Goal: Book appointment/travel/reservation

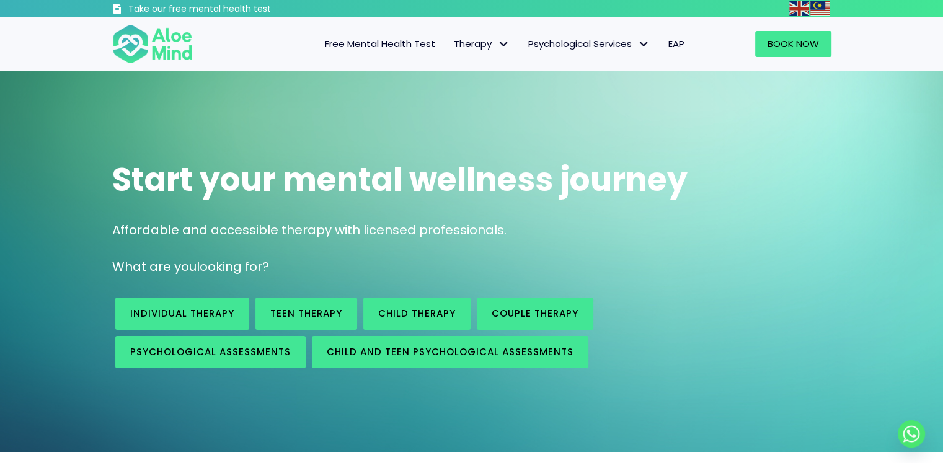
click at [672, 47] on span "EAP" at bounding box center [677, 43] width 16 height 13
click at [144, 45] on img at bounding box center [152, 44] width 81 height 41
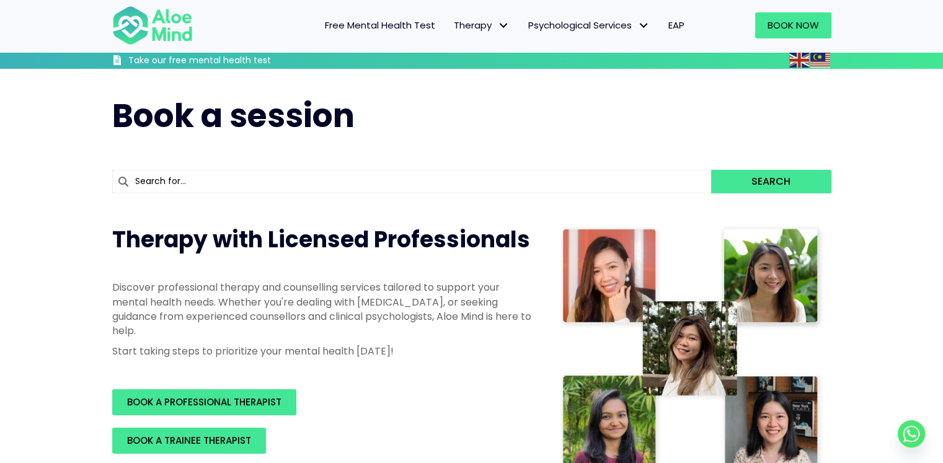
scroll to position [186, 0]
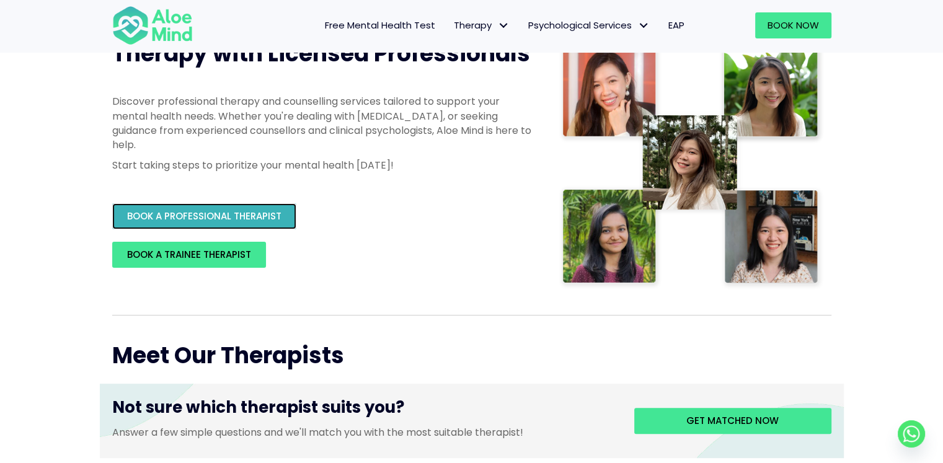
click at [225, 228] on link "BOOK A PROFESSIONAL THERAPIST" at bounding box center [204, 216] width 184 height 26
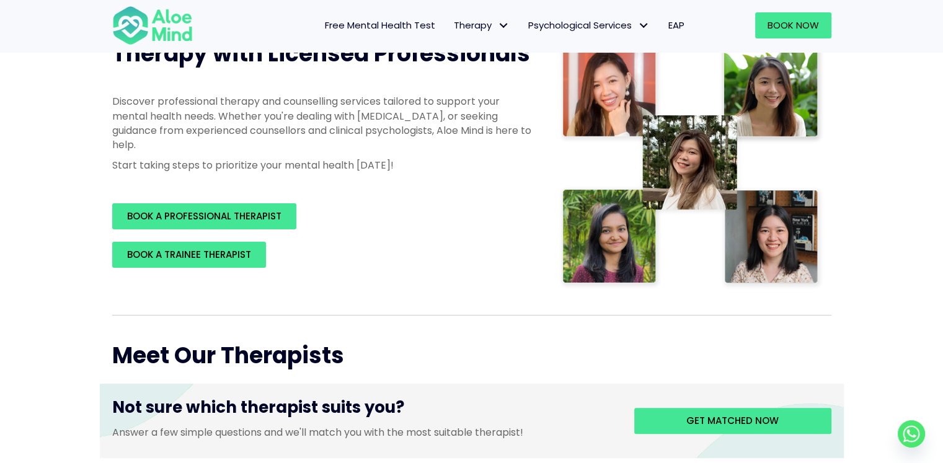
click at [682, 26] on span "EAP" at bounding box center [677, 25] width 16 height 13
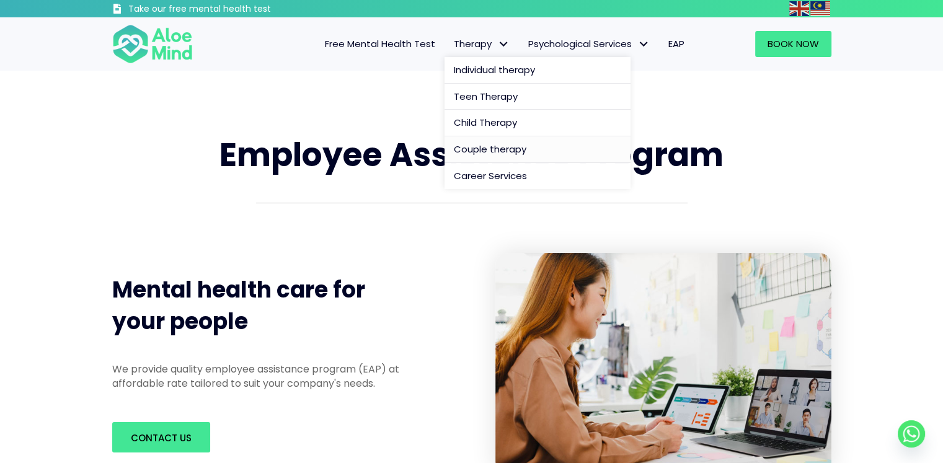
click at [494, 147] on span "Couple therapy" at bounding box center [490, 149] width 73 height 13
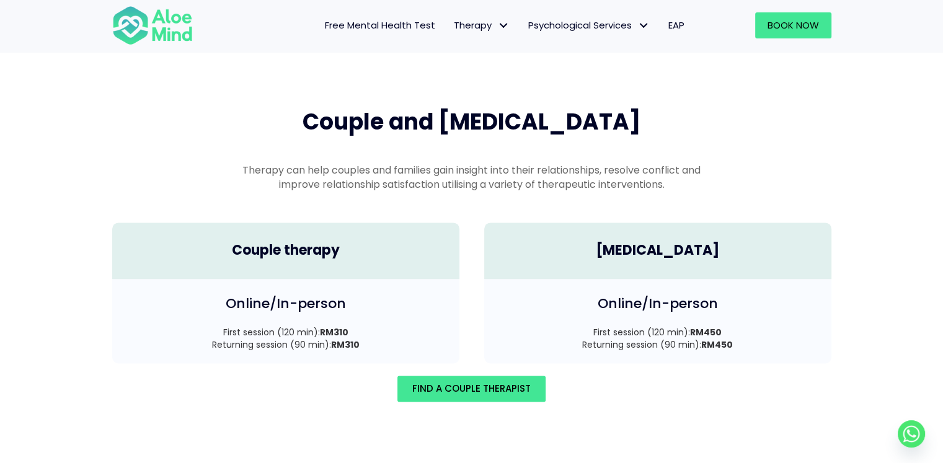
scroll to position [1714, 0]
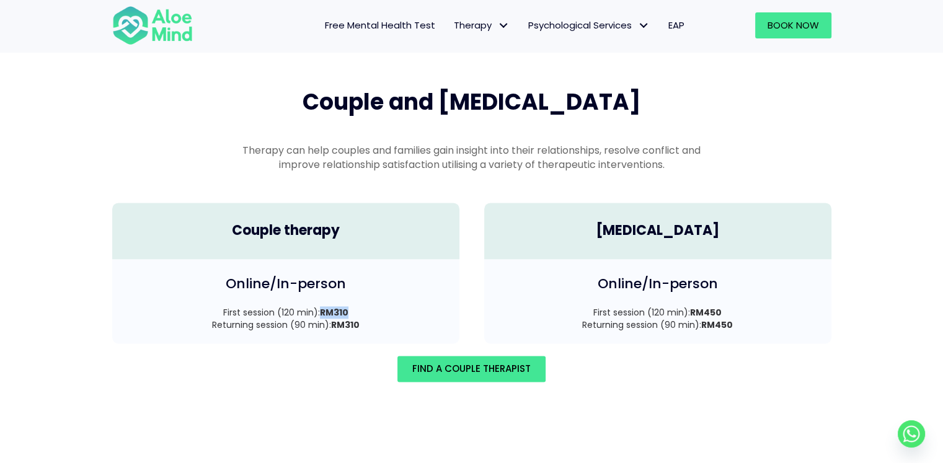
drag, startPoint x: 322, startPoint y: 296, endPoint x: 359, endPoint y: 298, distance: 37.3
click at [355, 306] on p "First session (120 min): RM310 Returning session (90 min): RM310" at bounding box center [286, 318] width 322 height 25
click at [359, 306] on p "First session (120 min): RM310 Returning session (90 min): RM310" at bounding box center [286, 318] width 322 height 25
click at [444, 362] on span "Find A Couple Therapist" at bounding box center [471, 368] width 118 height 13
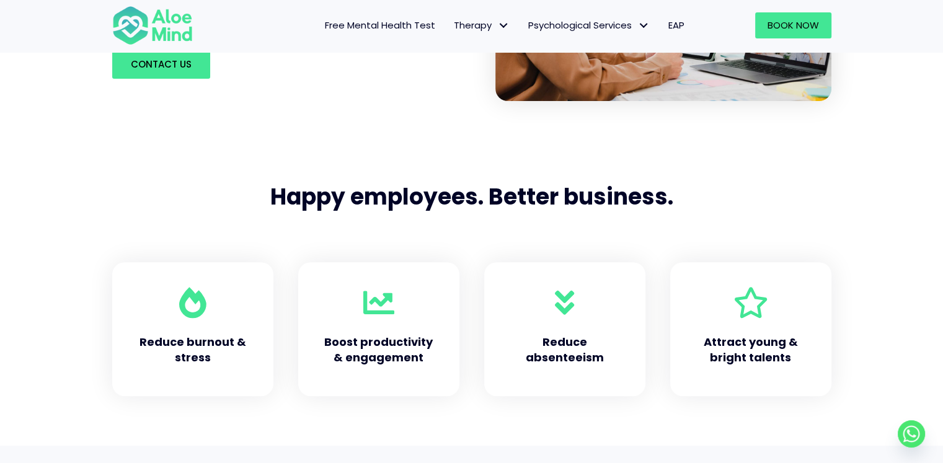
scroll to position [868, 0]
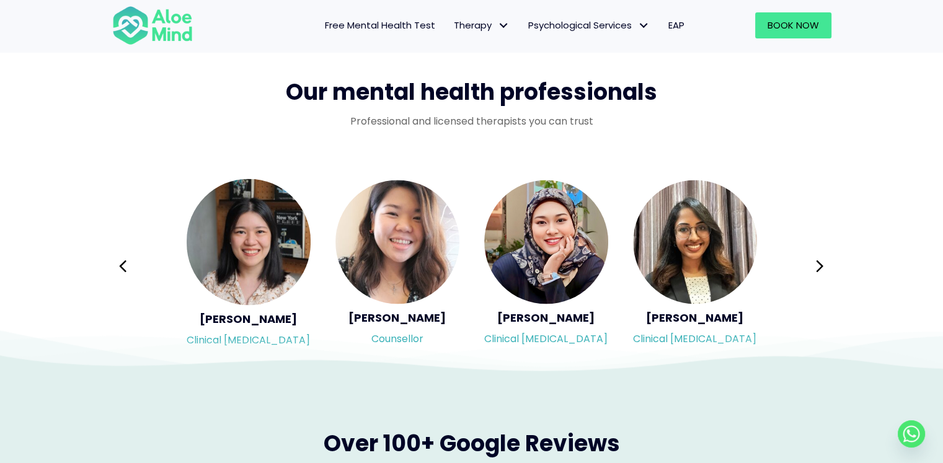
scroll to position [1985, 0]
click at [819, 261] on icon at bounding box center [820, 266] width 7 height 12
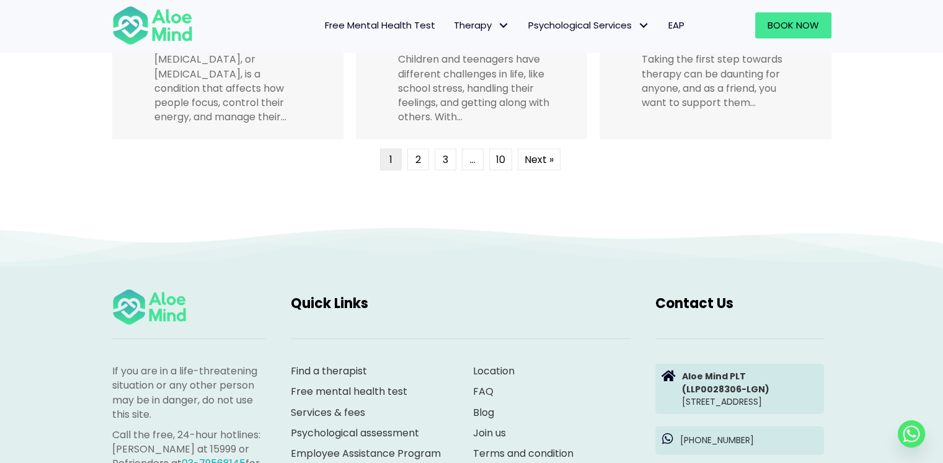
scroll to position [3287, 0]
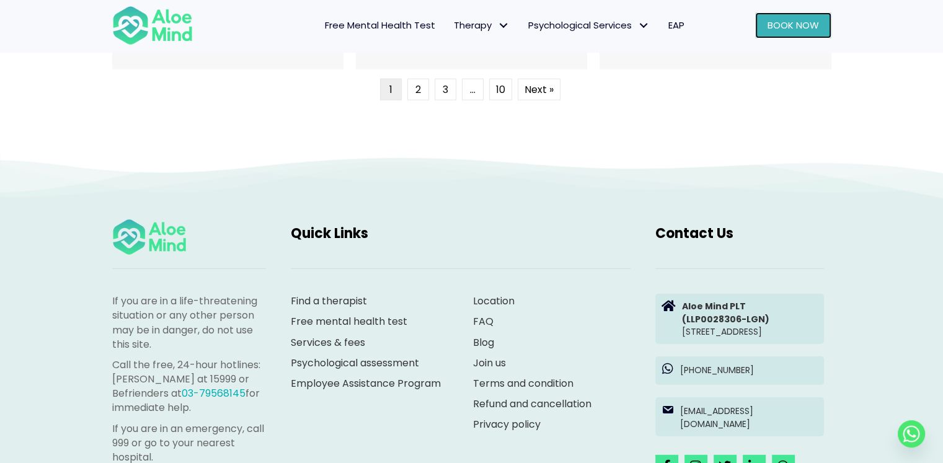
click at [818, 23] on span "Book Now" at bounding box center [793, 25] width 51 height 13
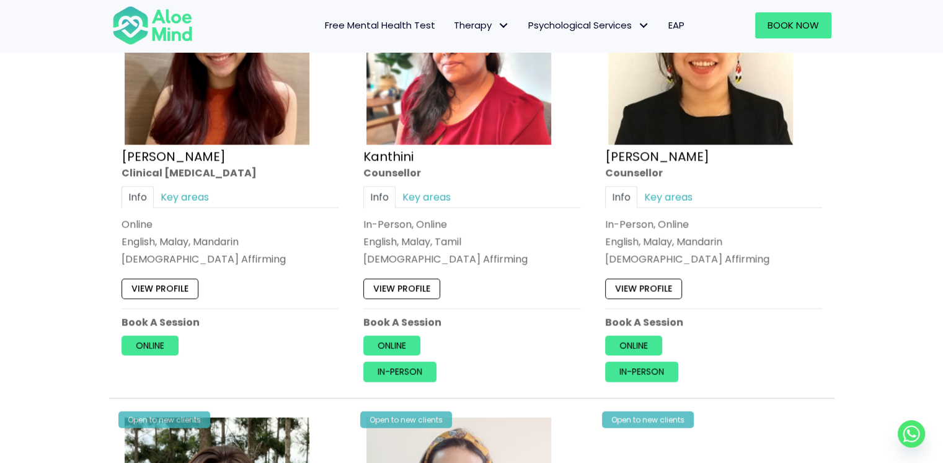
scroll to position [2543, 0]
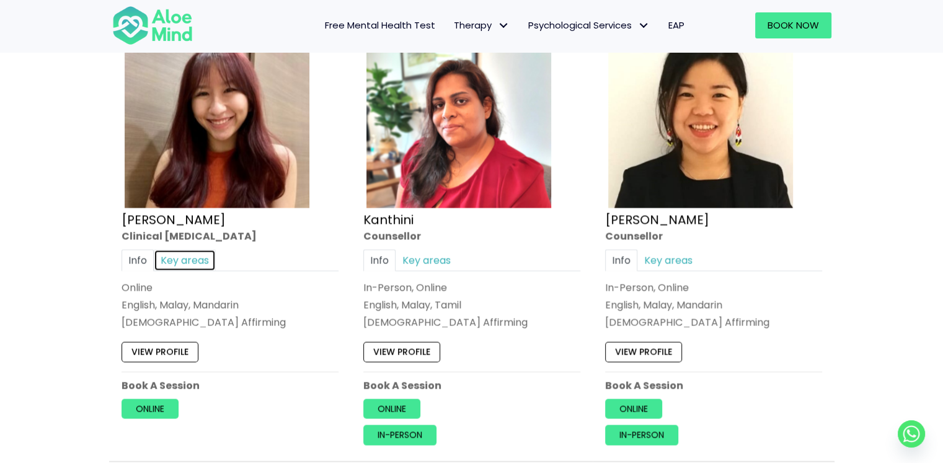
click at [190, 256] on link "Key areas" at bounding box center [185, 261] width 62 height 22
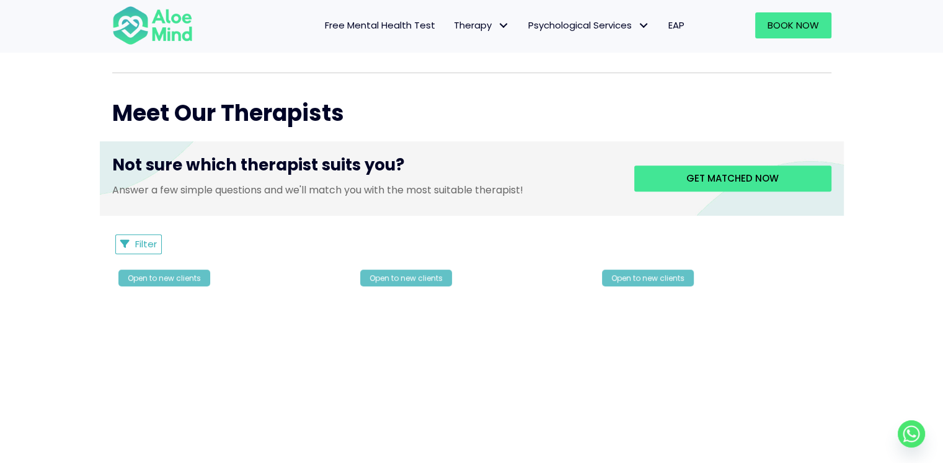
scroll to position [434, 0]
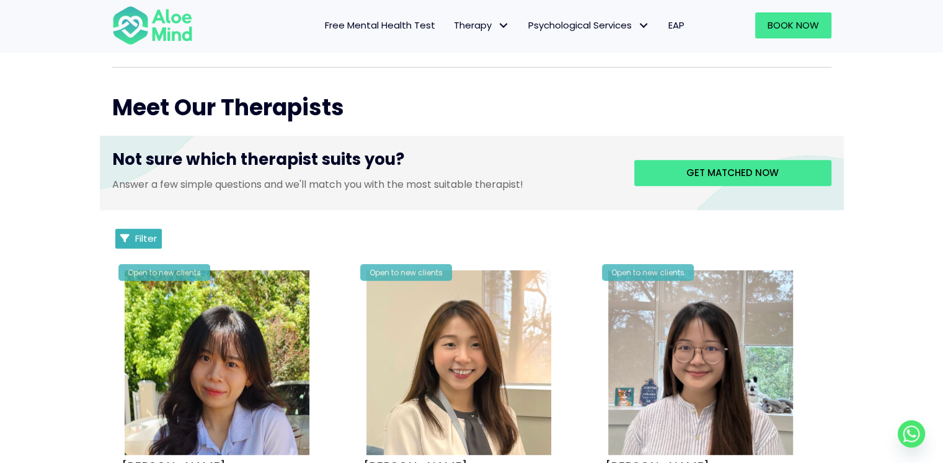
click at [121, 239] on icon "Filter Listings" at bounding box center [124, 238] width 9 height 9
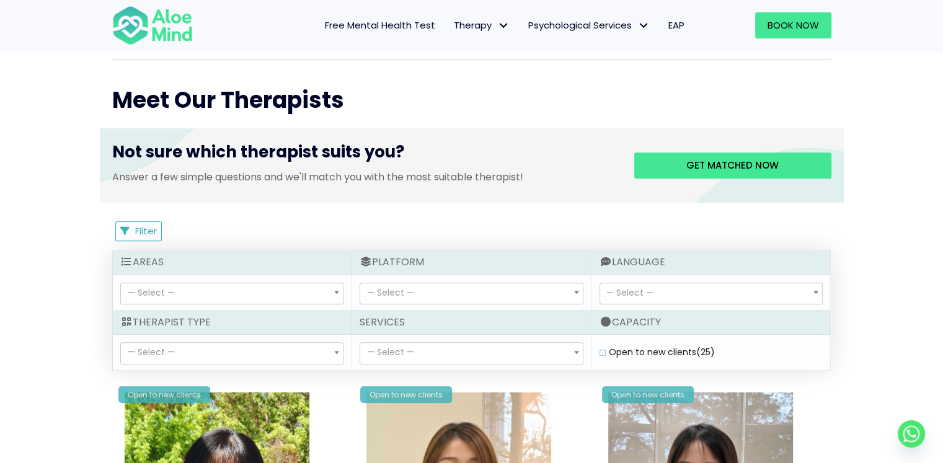
scroll to position [496, 0]
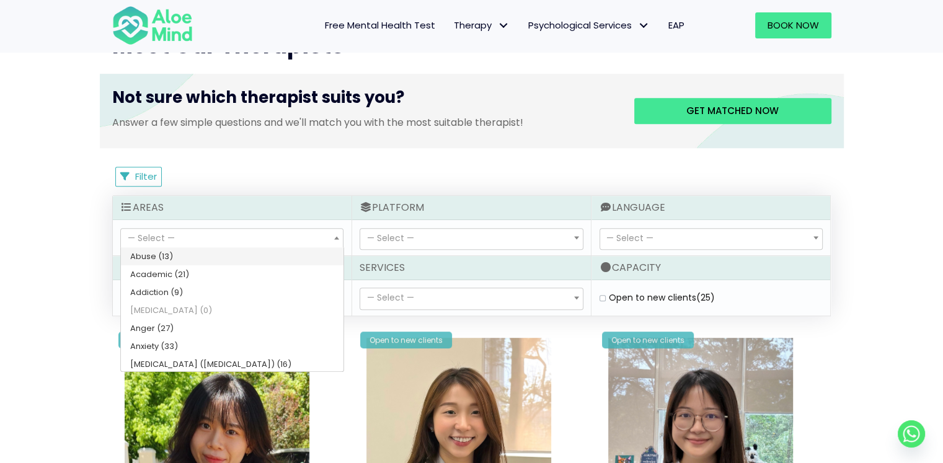
click at [136, 239] on span "— Select —" at bounding box center [151, 238] width 47 height 12
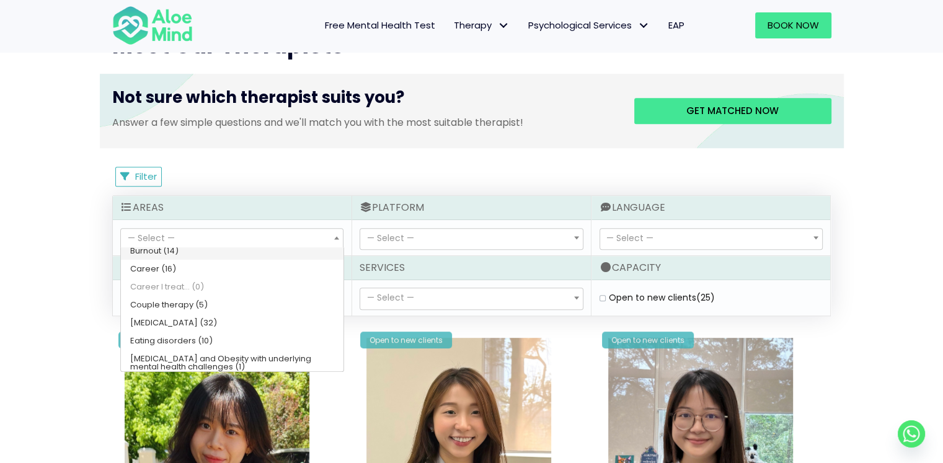
scroll to position [186, 0]
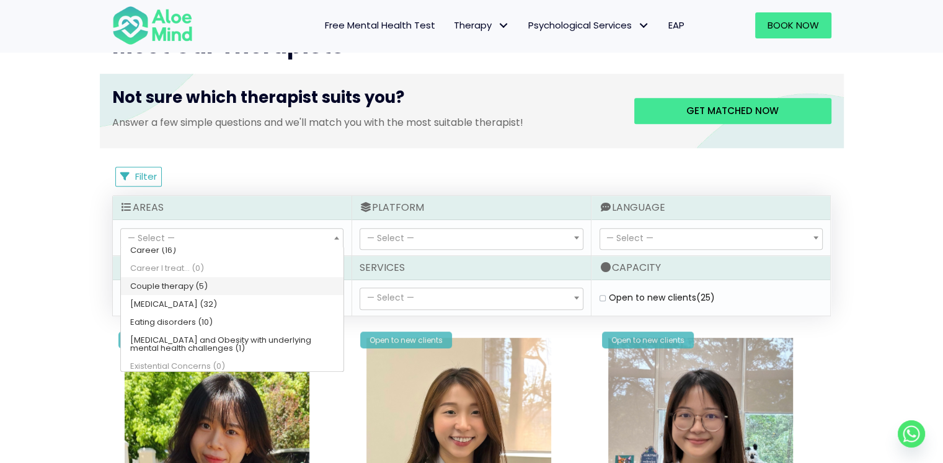
select select "107"
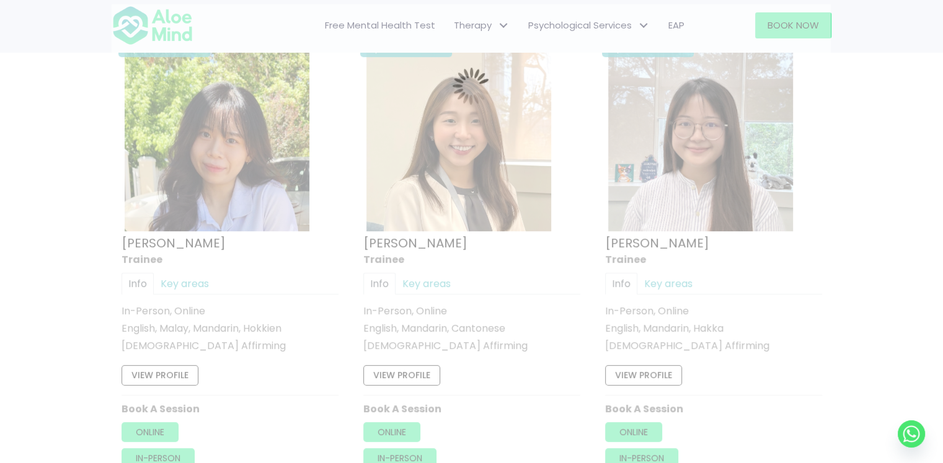
scroll to position [662, 0]
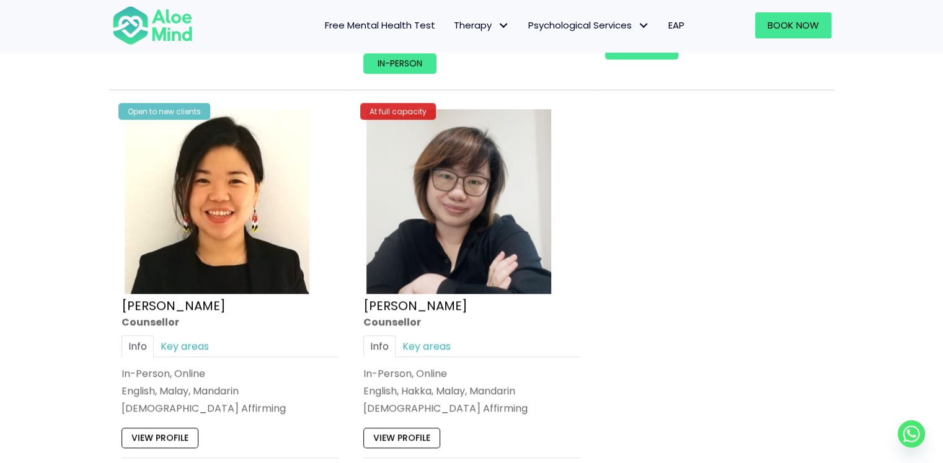
scroll to position [1096, 0]
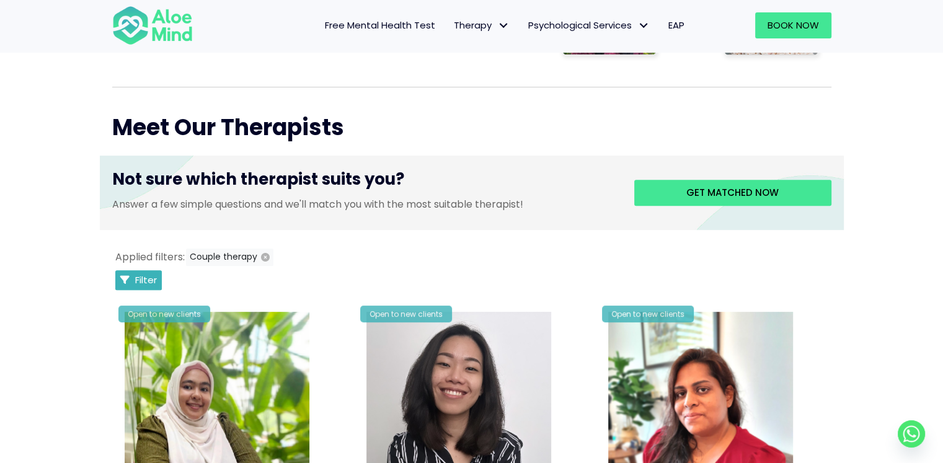
click at [134, 277] on button "Filter" at bounding box center [138, 280] width 47 height 20
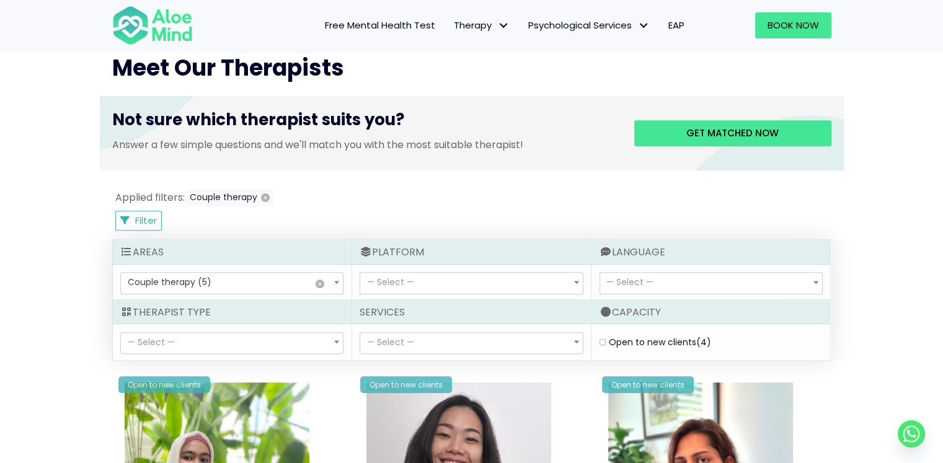
scroll to position [538, 0]
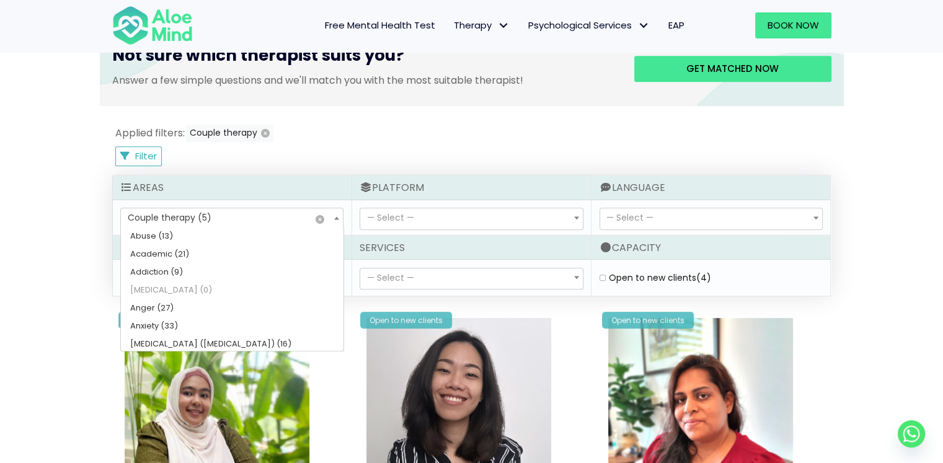
click at [199, 224] on span "× Couple therapy (5)" at bounding box center [232, 218] width 222 height 21
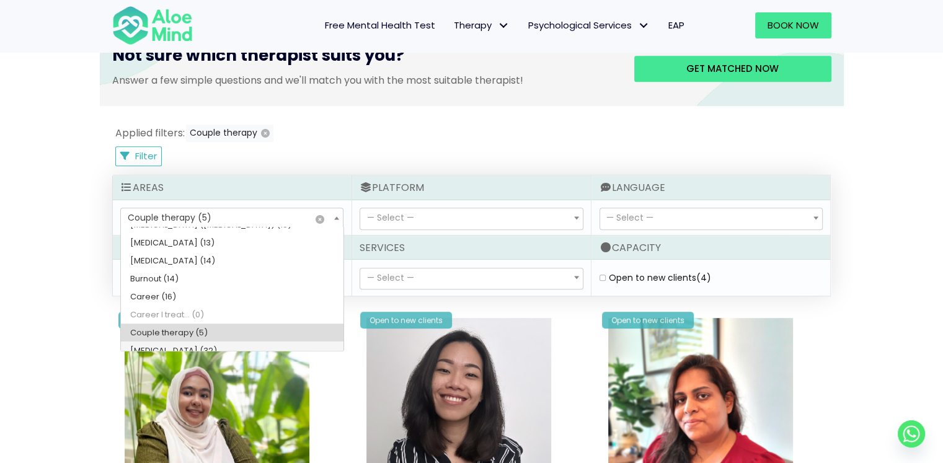
scroll to position [0, 0]
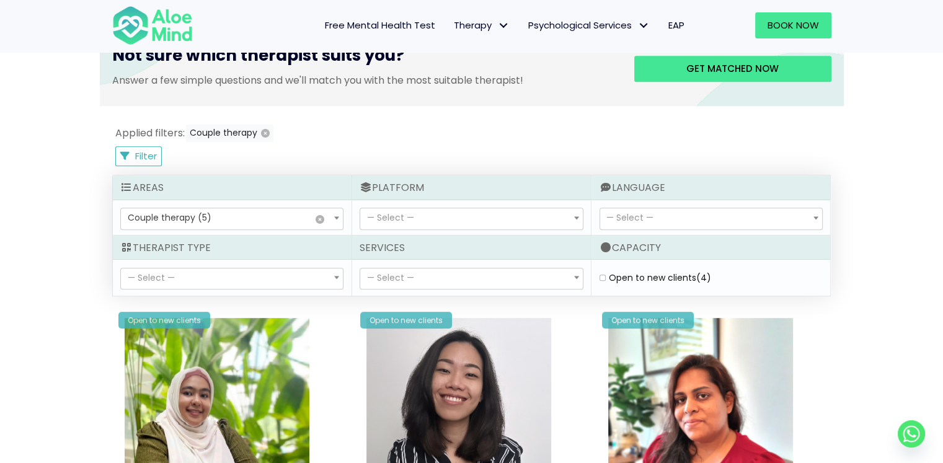
click at [0, 252] on div "Book a session Search Therapy with Licensed Professionals Discover professional…" at bounding box center [471, 411] width 943 height 1760
click at [324, 281] on span "— Select —" at bounding box center [232, 279] width 222 height 21
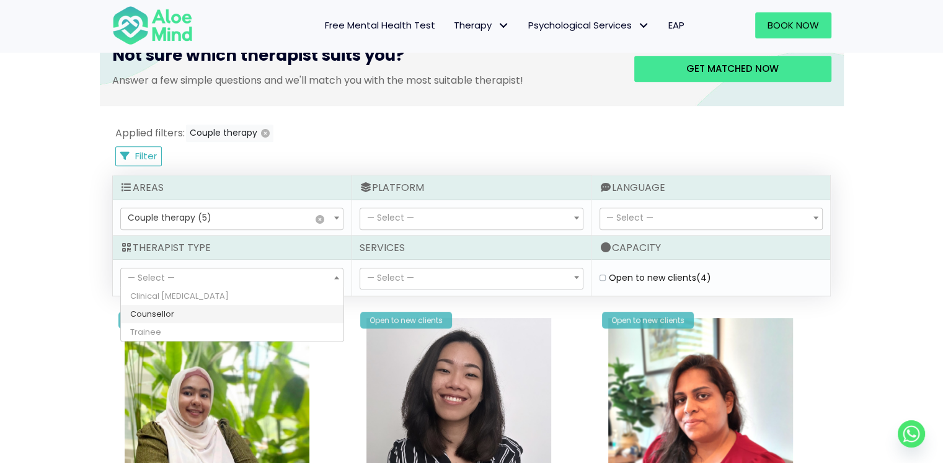
click at [323, 280] on span "— Select —" at bounding box center [232, 279] width 222 height 21
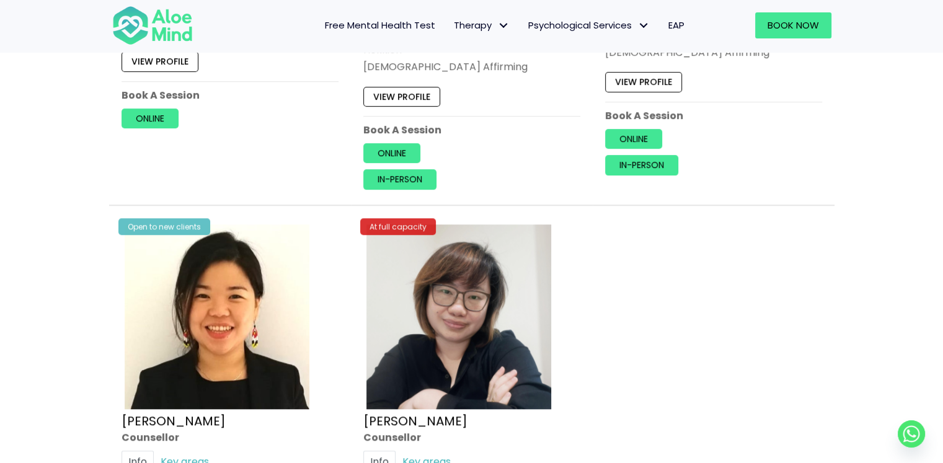
scroll to position [1220, 0]
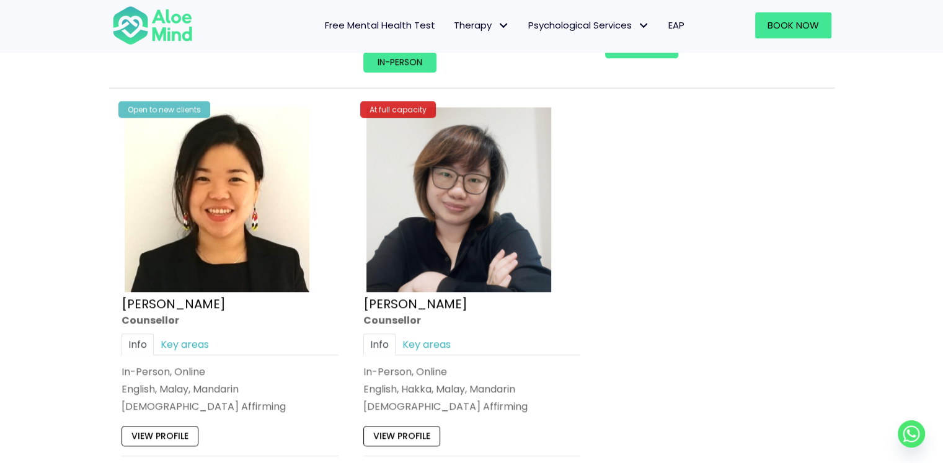
click at [204, 352] on div "Info Key areas In-Person, Online English, Malay, Mandarin LGBTQ Affirming I can…" at bounding box center [230, 374] width 217 height 81
click at [202, 347] on link "Key areas" at bounding box center [185, 345] width 62 height 22
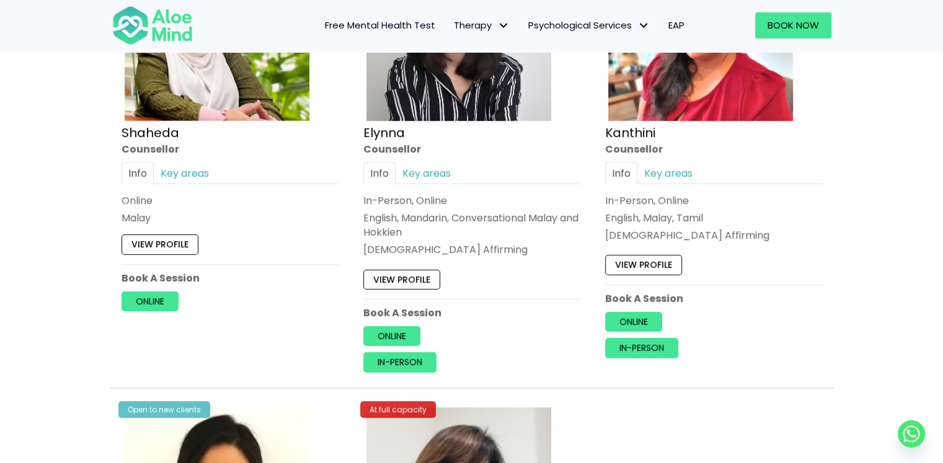
scroll to position [848, 0]
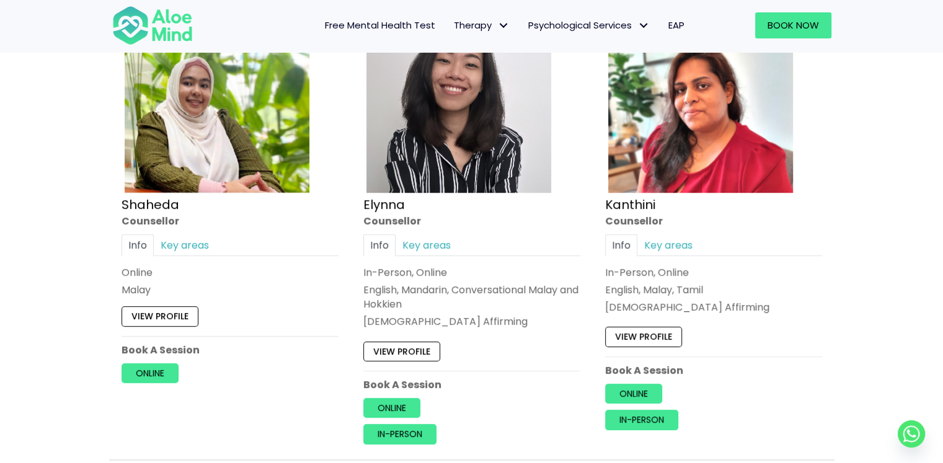
click at [523, 292] on p "English, Mandarin, Conversational Malay and Hokkien" at bounding box center [471, 297] width 217 height 29
click at [489, 296] on p "English, Mandarin, Conversational Malay and Hokkien" at bounding box center [471, 297] width 217 height 29
drag, startPoint x: 474, startPoint y: 289, endPoint x: 541, endPoint y: 288, distance: 67.0
click at [541, 288] on p "English, Mandarin, Conversational Malay and Hokkien" at bounding box center [471, 297] width 217 height 29
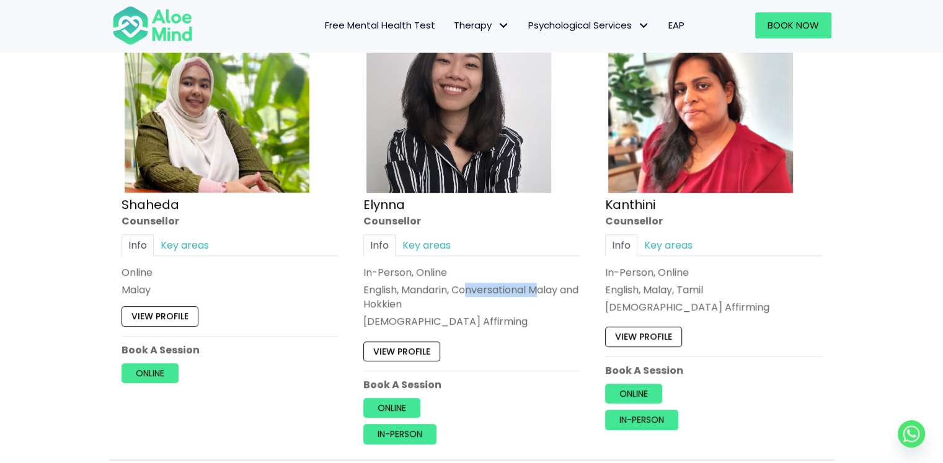
click at [534, 292] on p "English, Mandarin, Conversational Malay and Hokkien" at bounding box center [471, 297] width 217 height 29
click at [396, 298] on p "English, Mandarin, Conversational Malay and Hokkien" at bounding box center [471, 297] width 217 height 29
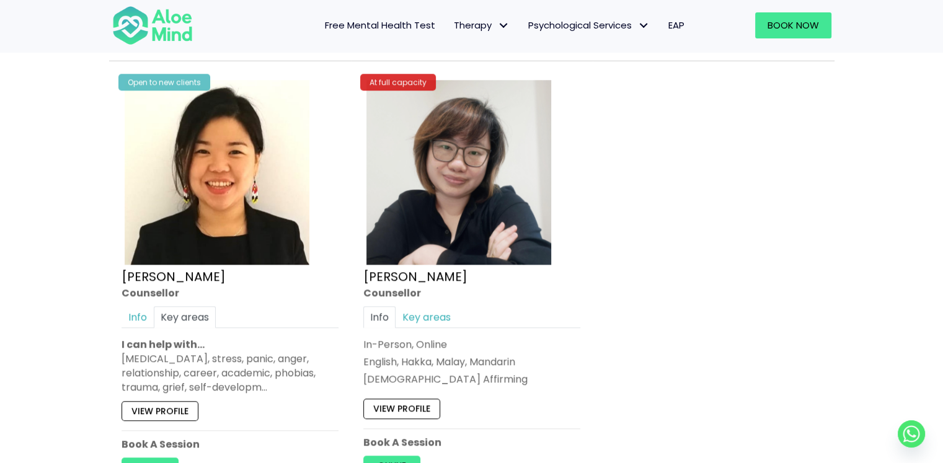
scroll to position [1345, 0]
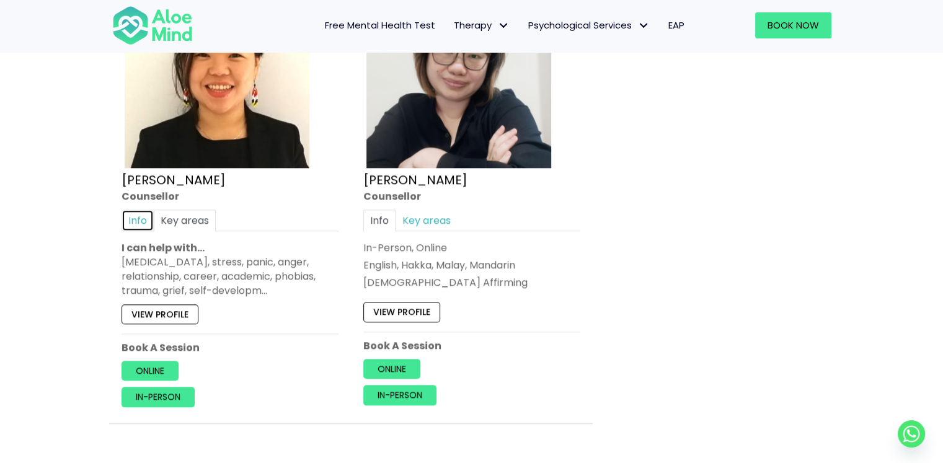
click at [143, 215] on link "Info" at bounding box center [138, 221] width 32 height 22
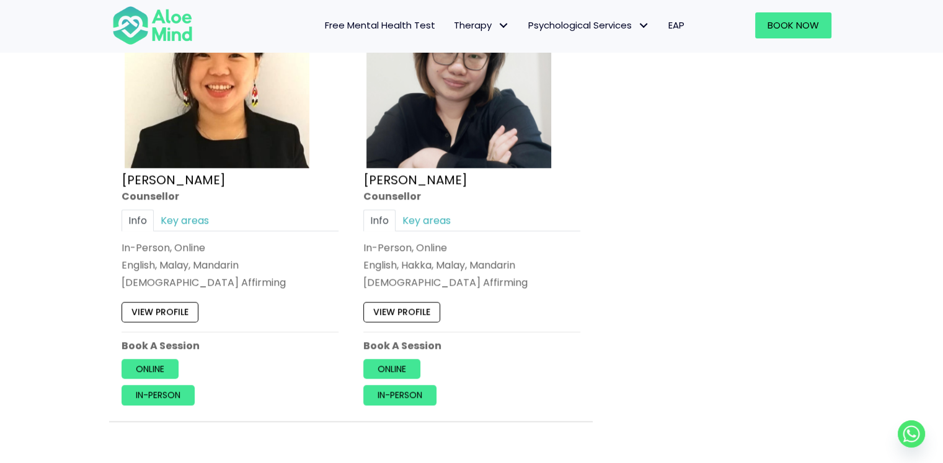
click at [153, 262] on p "English, Malay, Mandarin" at bounding box center [230, 265] width 217 height 14
click at [182, 262] on p "English, Malay, Mandarin" at bounding box center [230, 265] width 217 height 14
click at [213, 262] on p "English, Malay, Mandarin" at bounding box center [230, 265] width 217 height 14
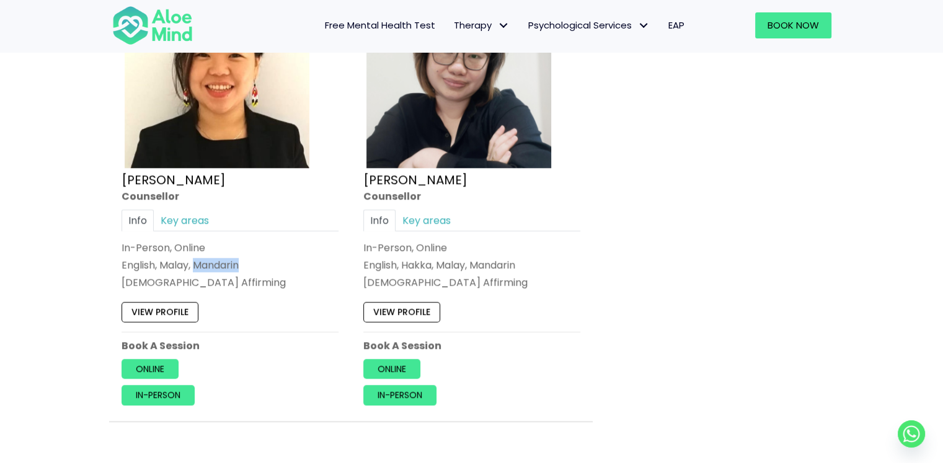
click at [213, 262] on p "English, Malay, Mandarin" at bounding box center [230, 265] width 217 height 14
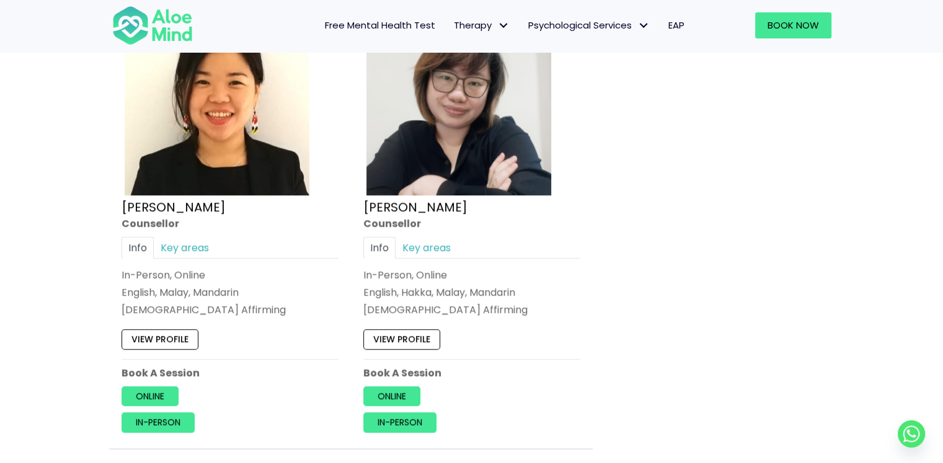
scroll to position [1407, 0]
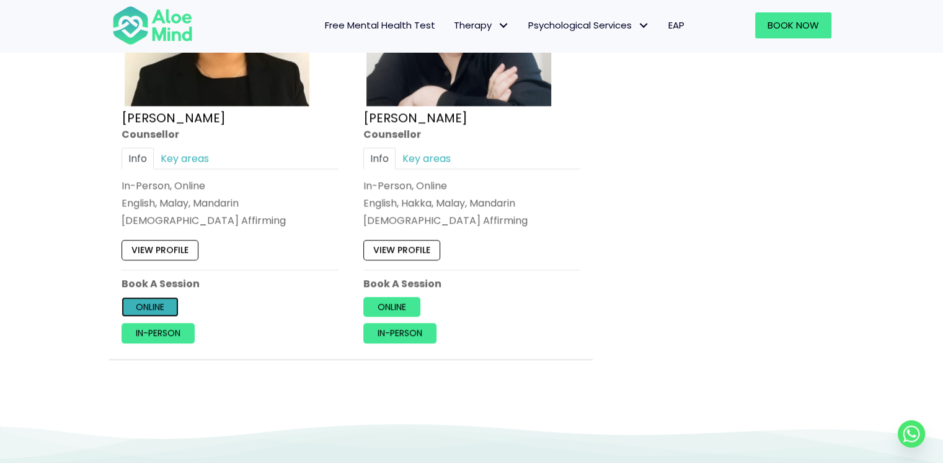
click at [156, 300] on link "Online" at bounding box center [150, 307] width 57 height 20
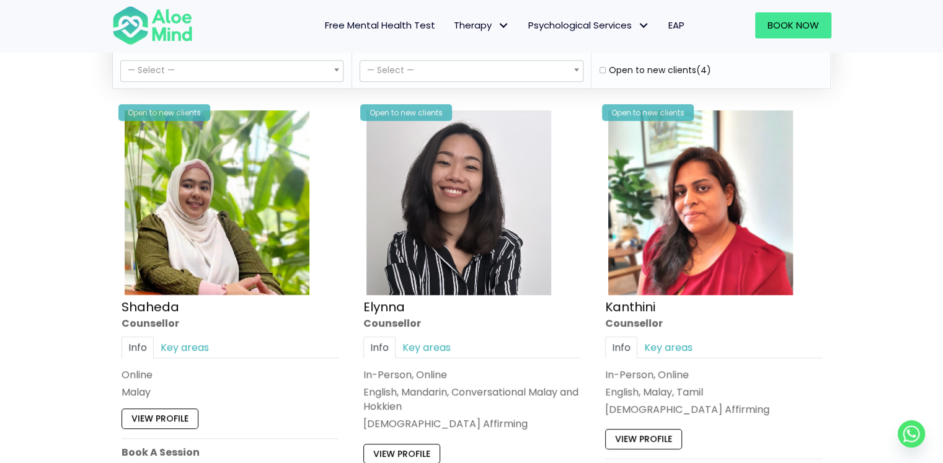
scroll to position [848, 0]
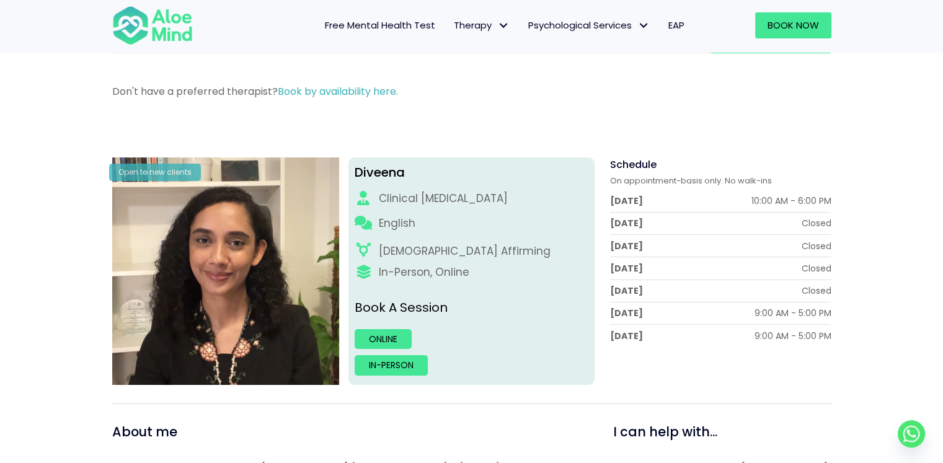
scroll to position [124, 0]
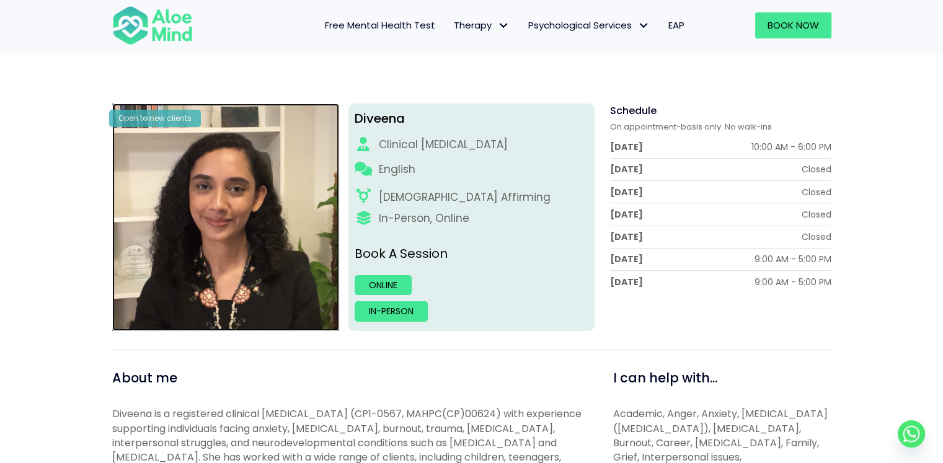
click at [236, 184] on img at bounding box center [226, 218] width 228 height 228
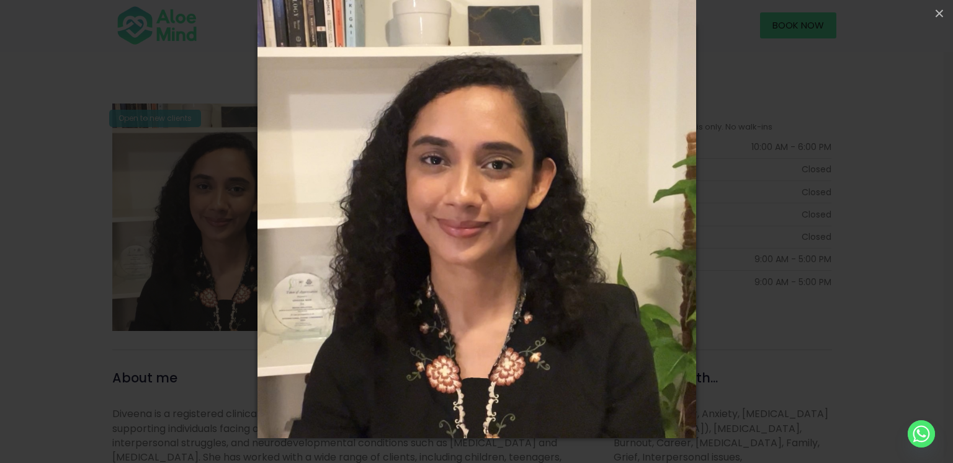
click at [251, 199] on div "Loading..." at bounding box center [476, 231] width 953 height 463
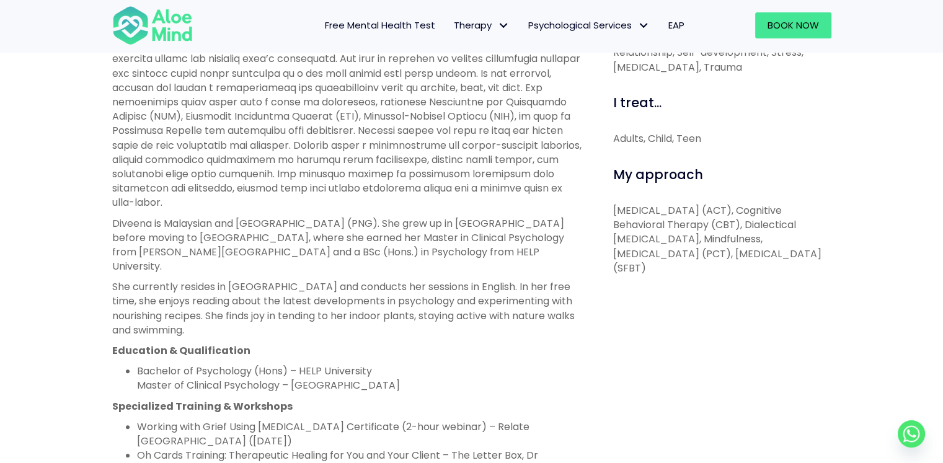
scroll to position [682, 0]
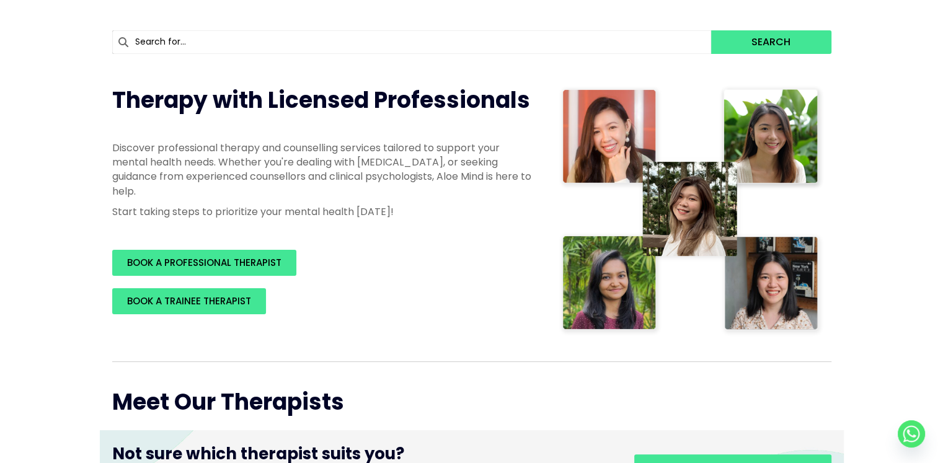
scroll to position [186, 0]
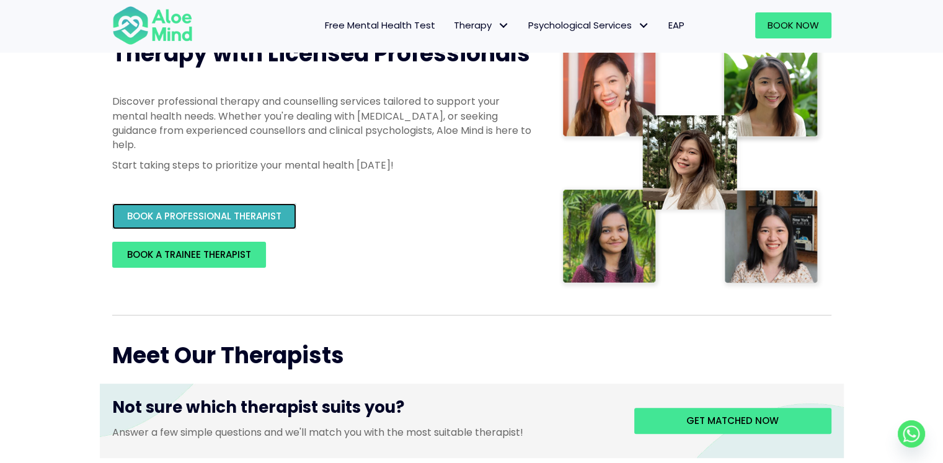
click at [229, 211] on span "BOOK A PROFESSIONAL THERAPIST" at bounding box center [204, 216] width 154 height 13
